Goal: Information Seeking & Learning: Find specific page/section

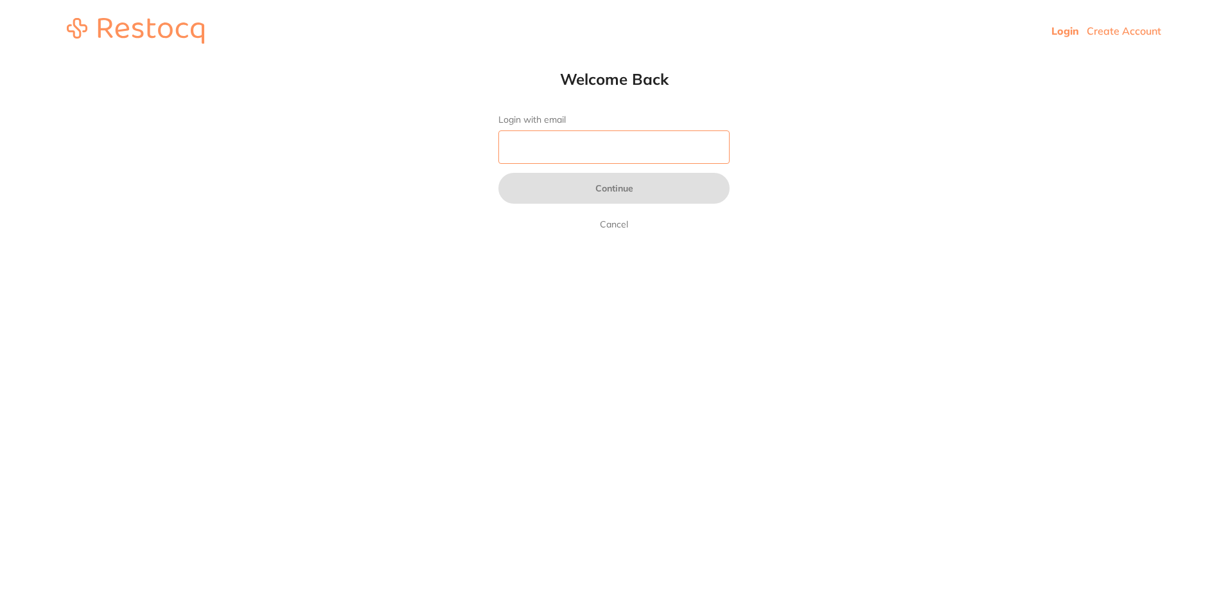
click at [545, 137] on input "Login with email" at bounding box center [614, 146] width 231 height 33
type input "[EMAIL_ADDRESS][DOMAIN_NAME]"
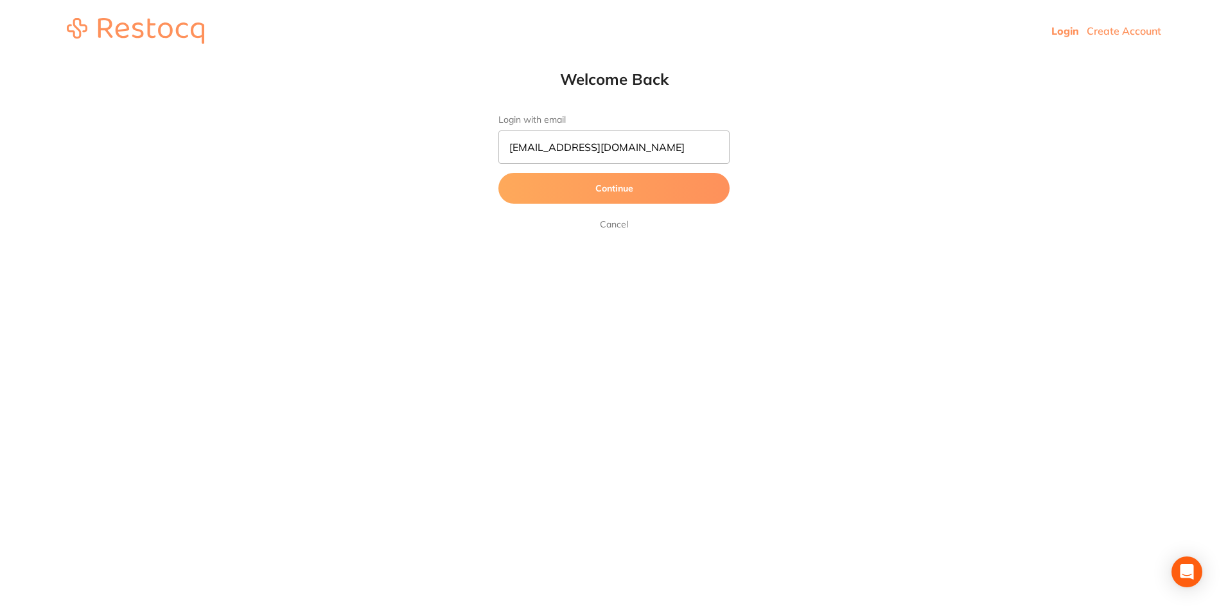
click at [583, 185] on button "Continue" at bounding box center [614, 188] width 231 height 31
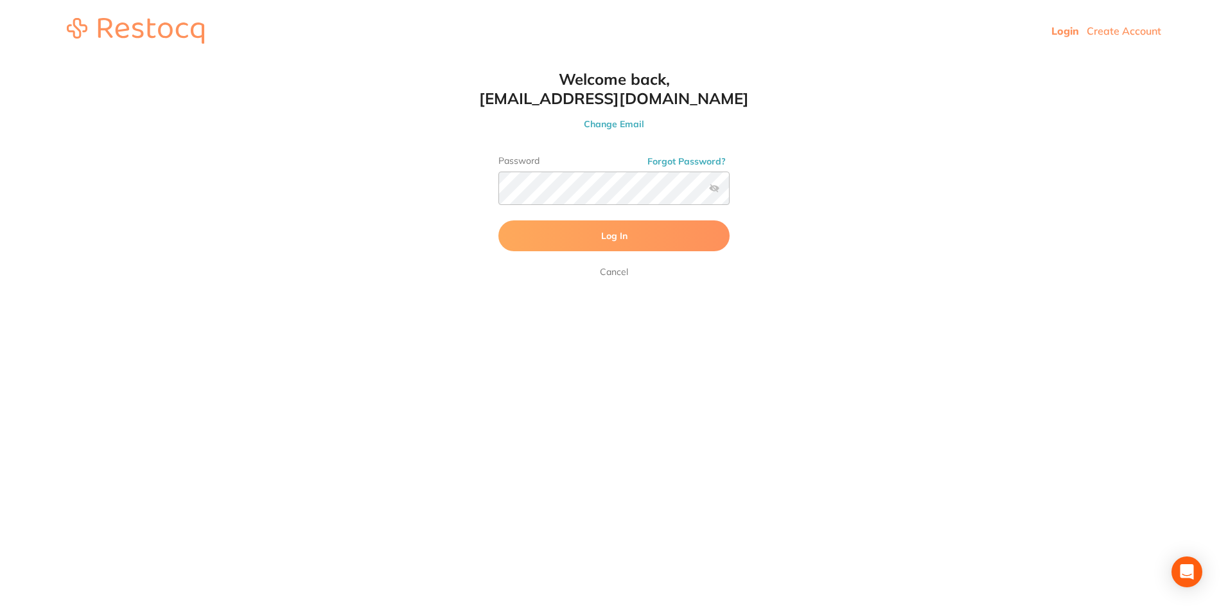
click at [716, 189] on label at bounding box center [714, 188] width 10 height 10
click at [730, 192] on input "checkbox" at bounding box center [730, 192] width 0 height 0
click at [653, 234] on button "Log In" at bounding box center [614, 235] width 231 height 31
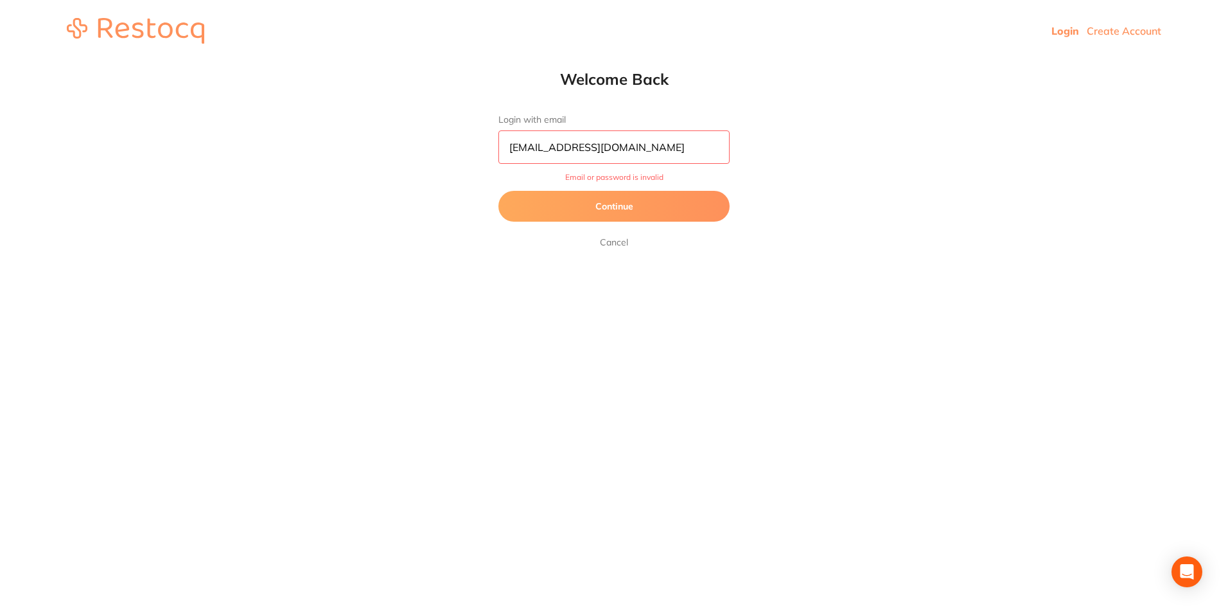
click at [635, 147] on input "[EMAIL_ADDRESS][DOMAIN_NAME]" at bounding box center [614, 146] width 231 height 33
drag, startPoint x: 635, startPoint y: 147, endPoint x: 500, endPoint y: 148, distance: 135.6
click at [500, 148] on input "[EMAIL_ADDRESS][DOMAIN_NAME]" at bounding box center [614, 146] width 231 height 33
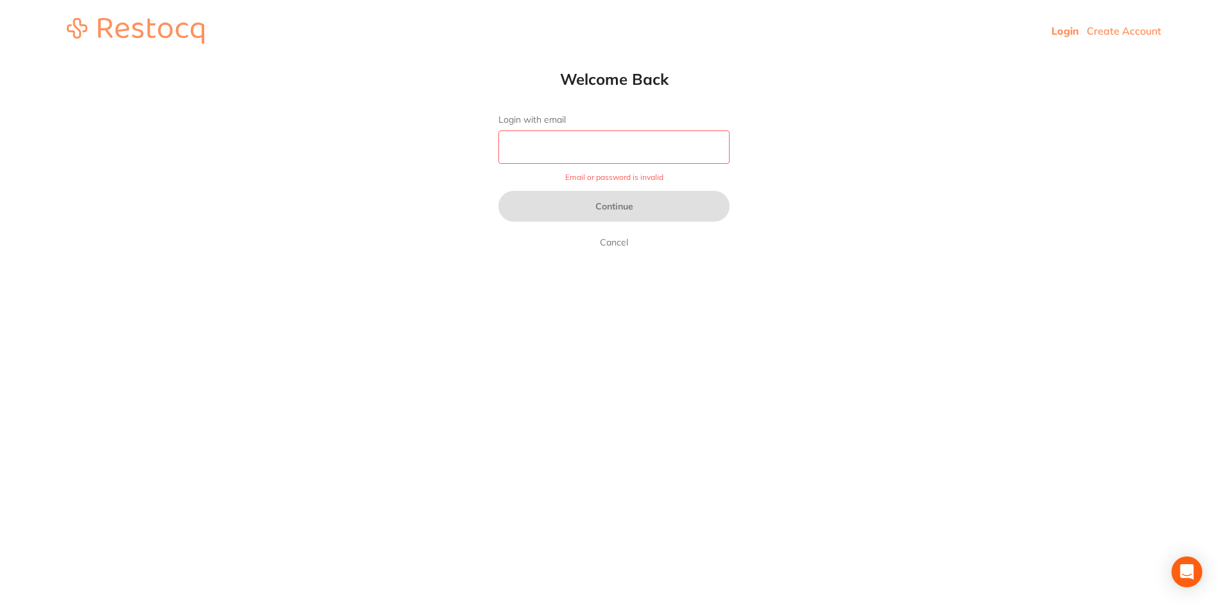
click at [500, 148] on input "Login with email" at bounding box center [614, 146] width 231 height 33
type input "[EMAIL_ADDRESS][DOMAIN_NAME]"
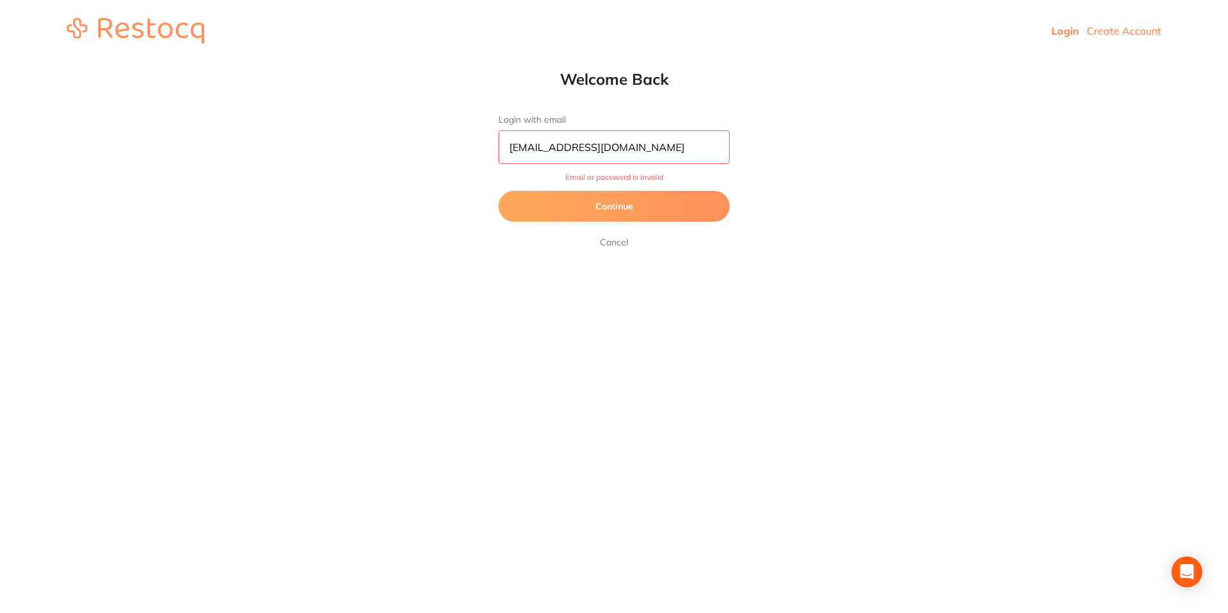
click at [610, 206] on button "Continue" at bounding box center [614, 206] width 231 height 31
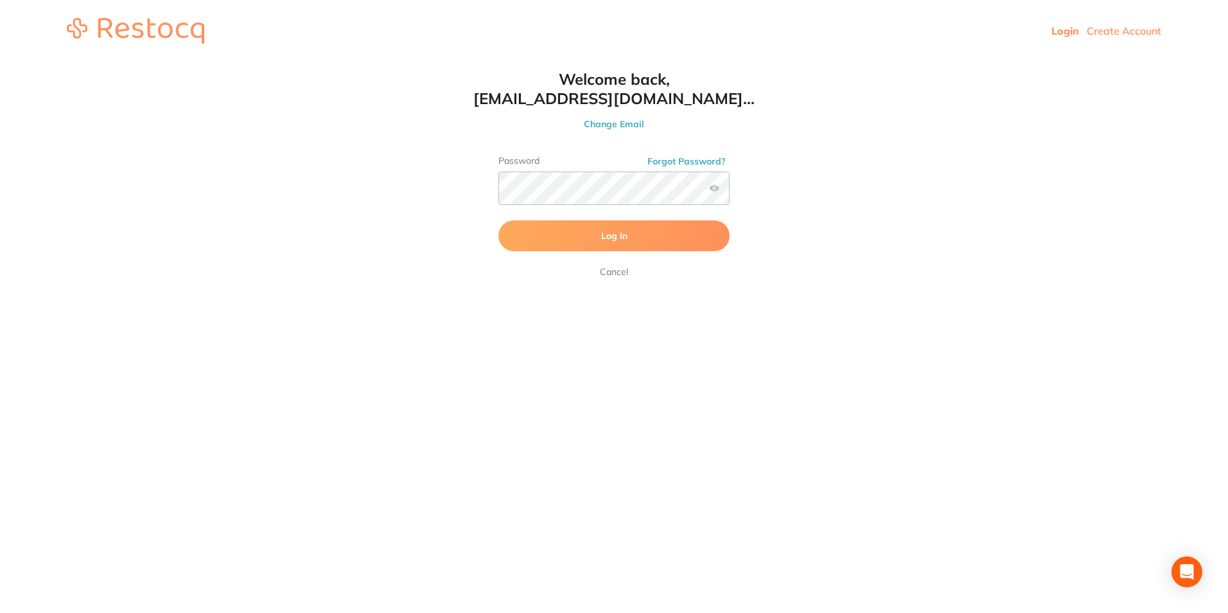
click at [619, 222] on button "Log In" at bounding box center [614, 235] width 231 height 31
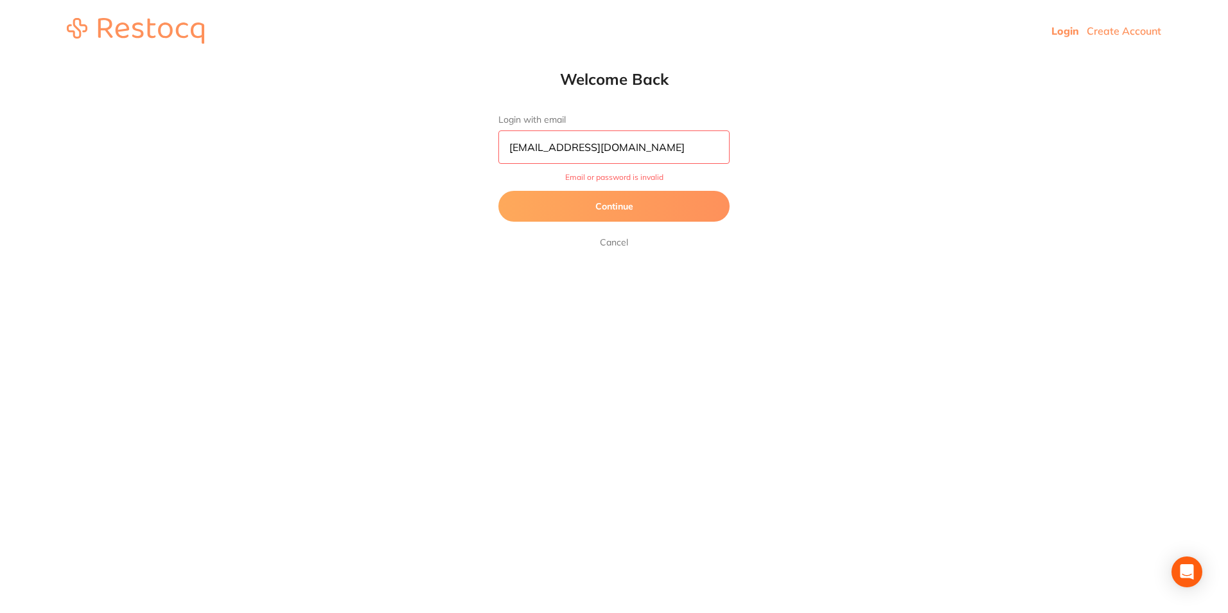
click at [629, 202] on button "Continue" at bounding box center [614, 206] width 231 height 31
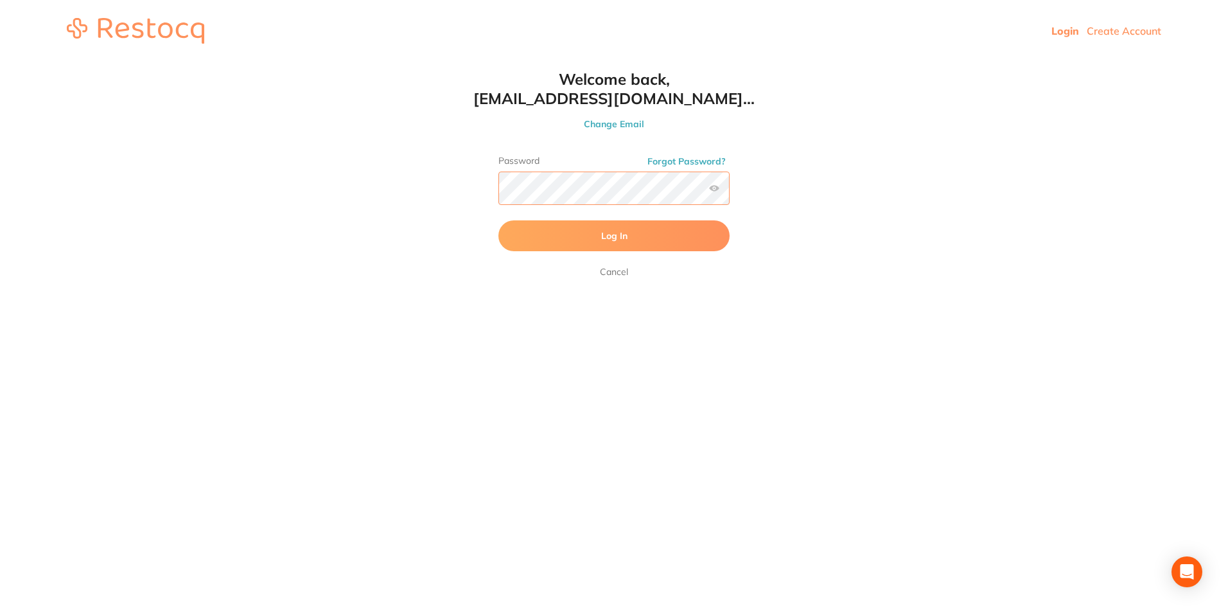
click at [471, 62] on html "Login Create Account Welcome Back Login with email [EMAIL_ADDRESS][DOMAIN_NAME]…" at bounding box center [614, 31] width 1228 height 62
click at [499, 220] on button "Log In" at bounding box center [614, 235] width 231 height 31
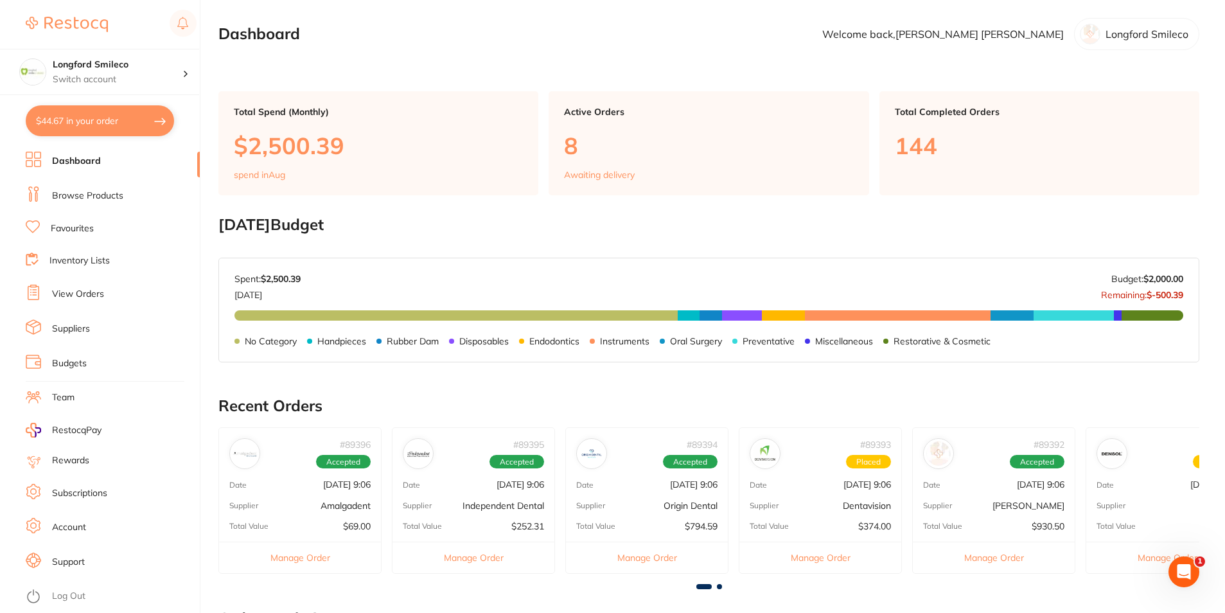
click at [69, 190] on link "Browse Products" at bounding box center [87, 196] width 71 height 13
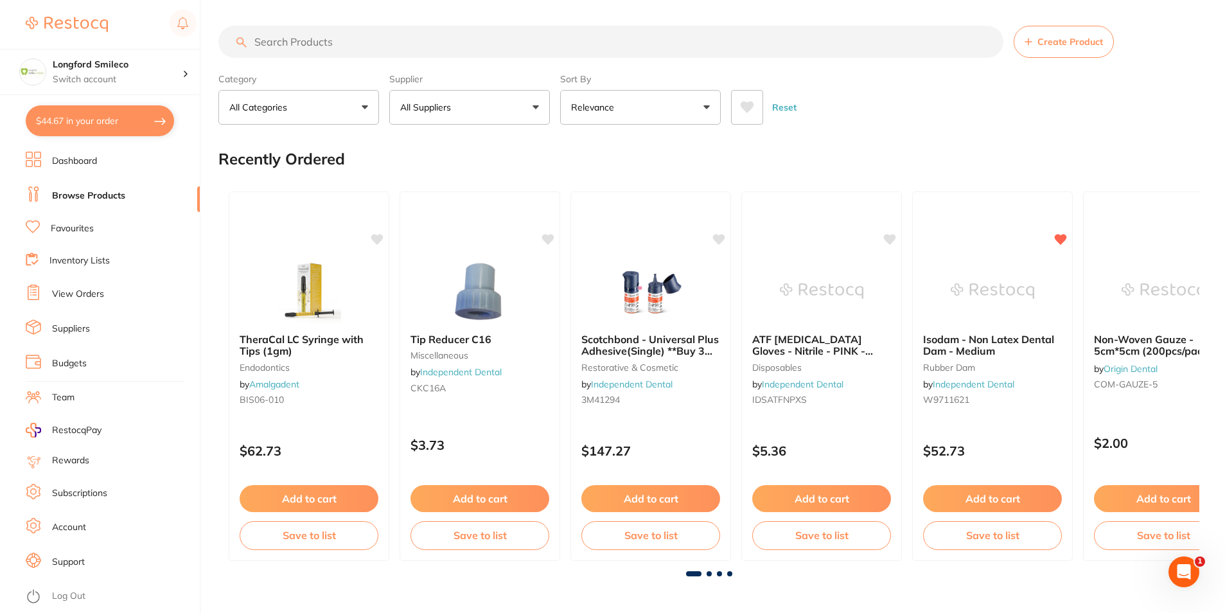
click at [281, 42] on input "search" at bounding box center [610, 42] width 785 height 32
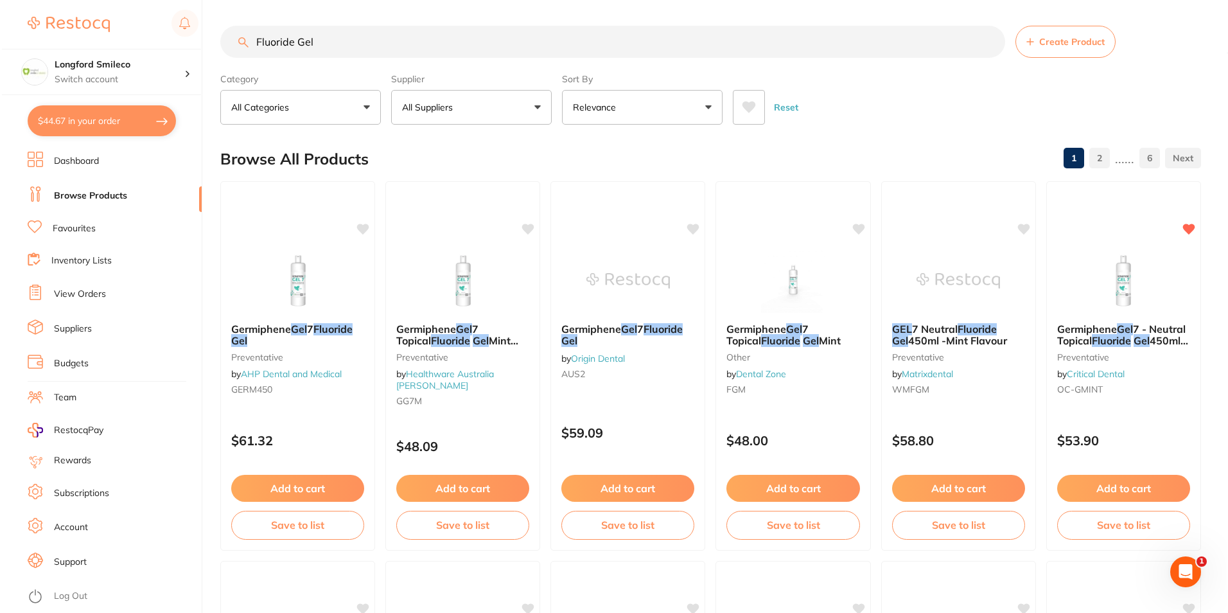
scroll to position [1, 0]
drag, startPoint x: 276, startPoint y: 49, endPoint x: 244, endPoint y: 49, distance: 31.5
click at [244, 49] on input "Fluoride Gel" at bounding box center [610, 42] width 785 height 32
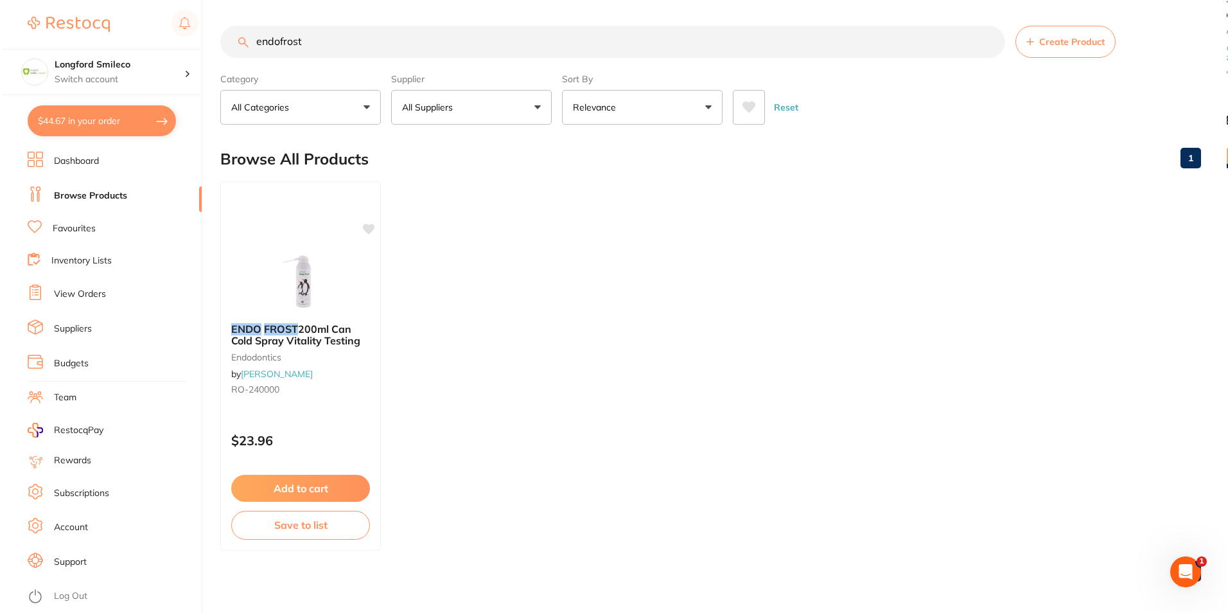
scroll to position [0, 0]
drag, startPoint x: 321, startPoint y: 44, endPoint x: 250, endPoint y: 44, distance: 71.3
click at [250, 44] on input "endofrost" at bounding box center [610, 42] width 785 height 32
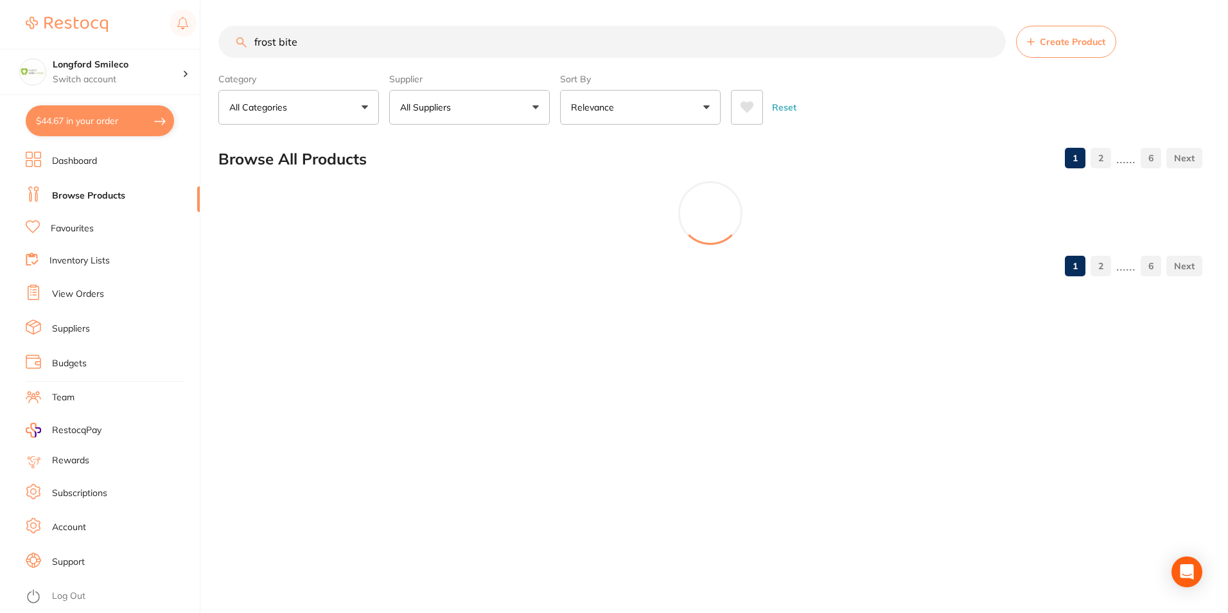
type input "frost bite"
click at [420, 111] on p "All Suppliers" at bounding box center [428, 107] width 56 height 13
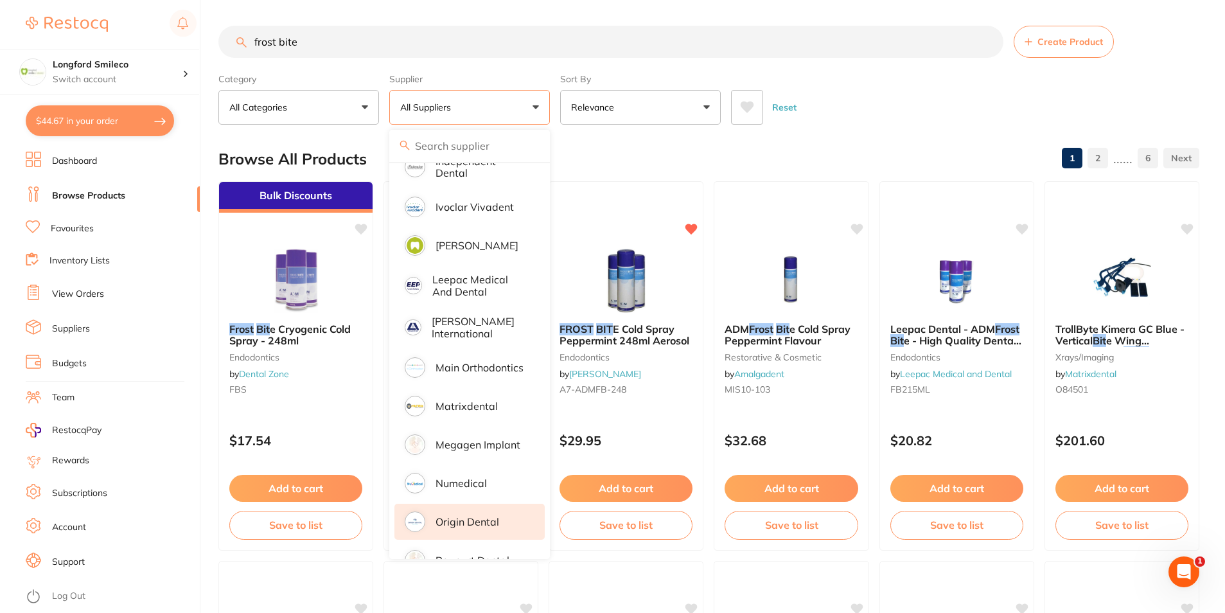
scroll to position [617, 0]
click at [487, 516] on p "Origin Dental" at bounding box center [468, 522] width 64 height 12
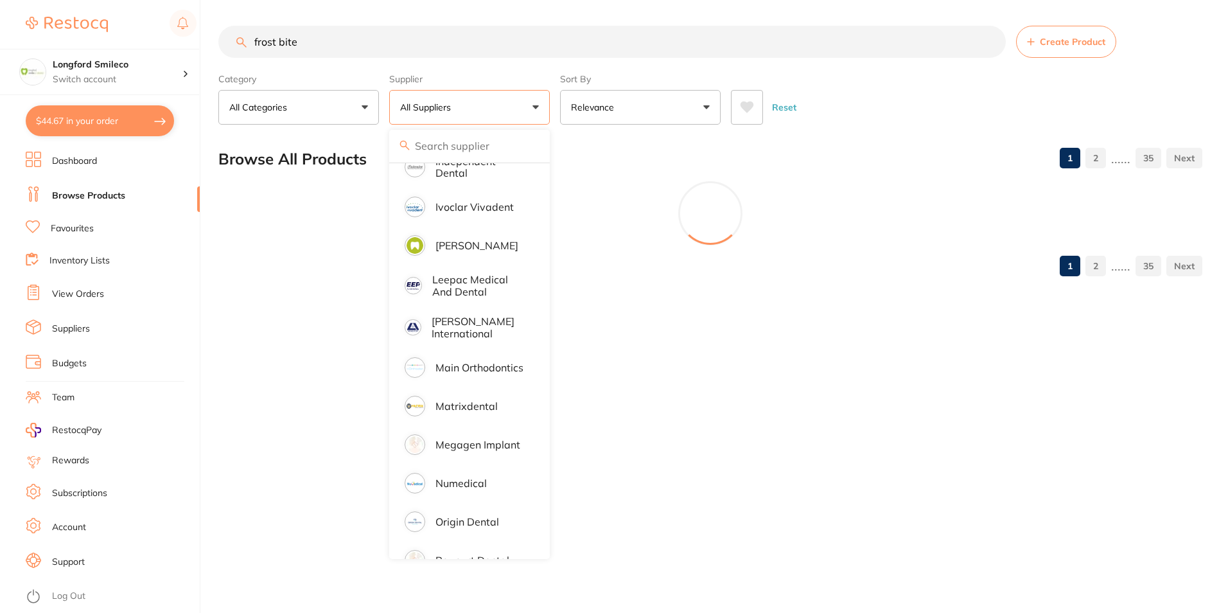
click at [617, 143] on div "Browse All Products 1 2 ...... 35" at bounding box center [710, 158] width 984 height 43
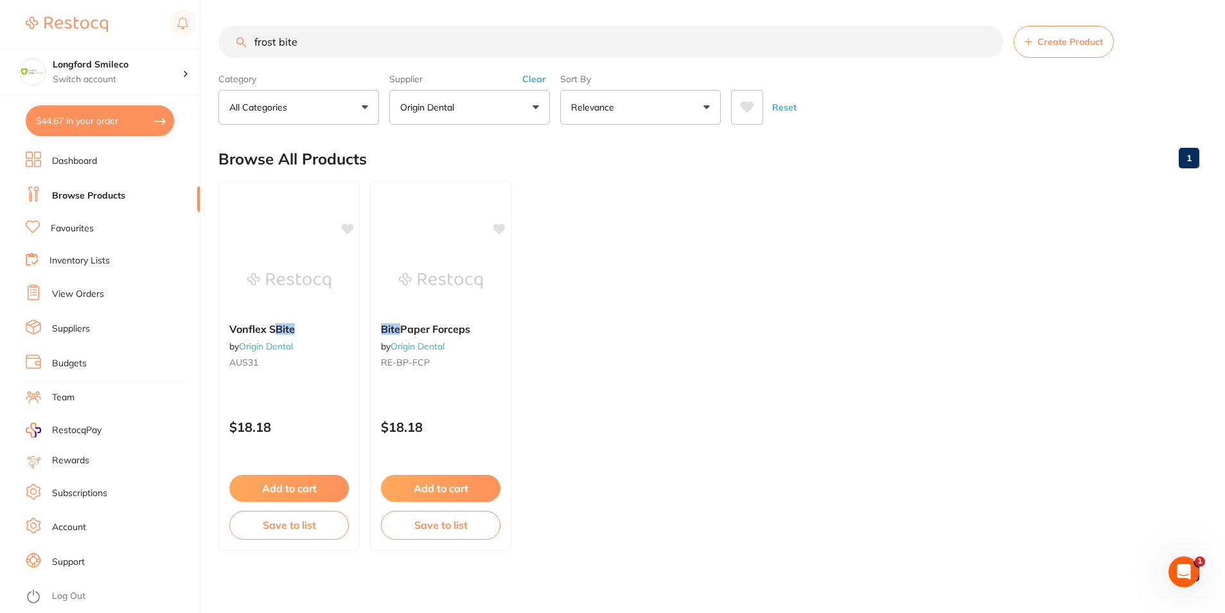
scroll to position [0, 0]
click at [409, 102] on p "Origin Dental" at bounding box center [429, 107] width 59 height 13
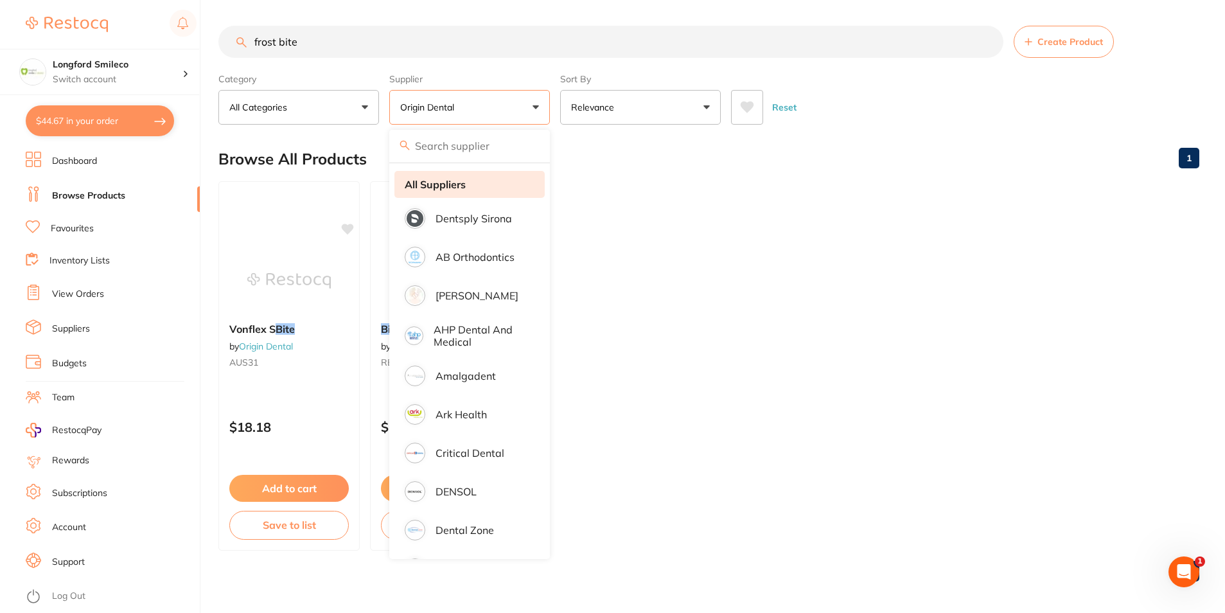
click at [437, 188] on strong "All Suppliers" at bounding box center [435, 185] width 61 height 12
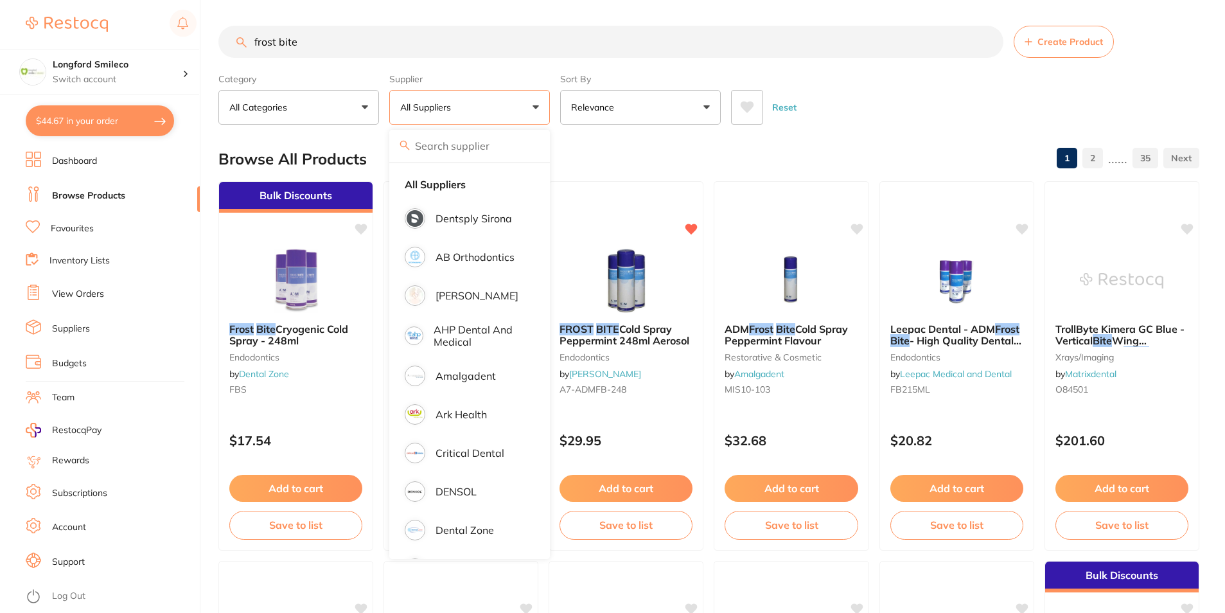
click at [591, 146] on div "Browse All Products 1 2 ...... 35" at bounding box center [708, 158] width 981 height 43
